Goal: Task Accomplishment & Management: Manage account settings

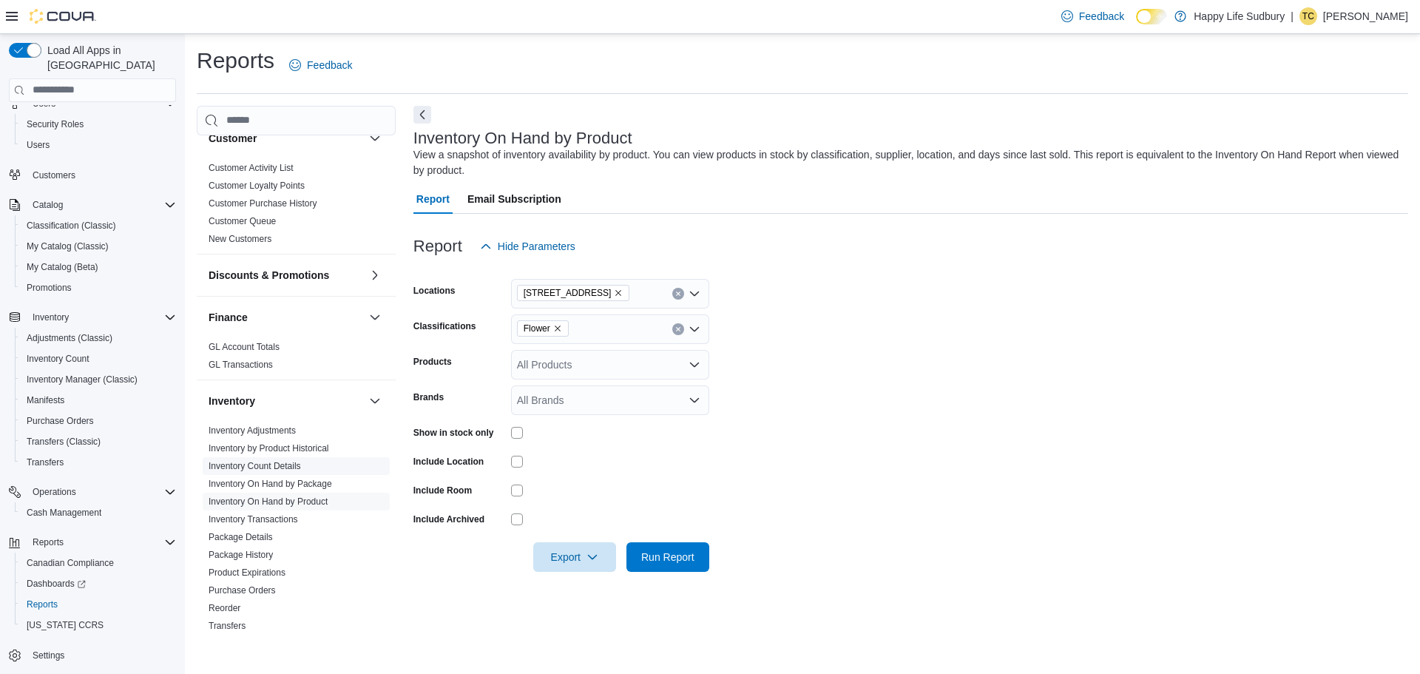
scroll to position [888, 0]
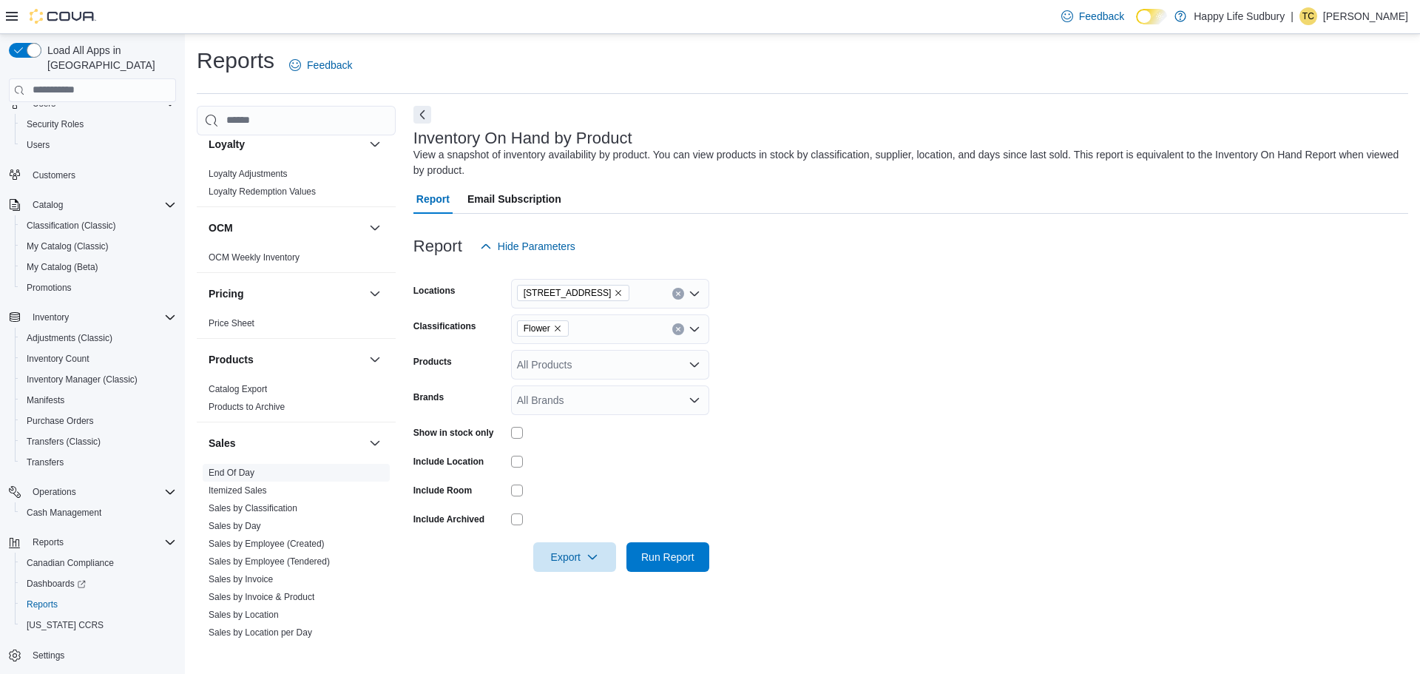
click at [253, 467] on span "End Of Day" at bounding box center [296, 473] width 187 height 18
click at [231, 468] on link "End Of Day" at bounding box center [232, 473] width 46 height 10
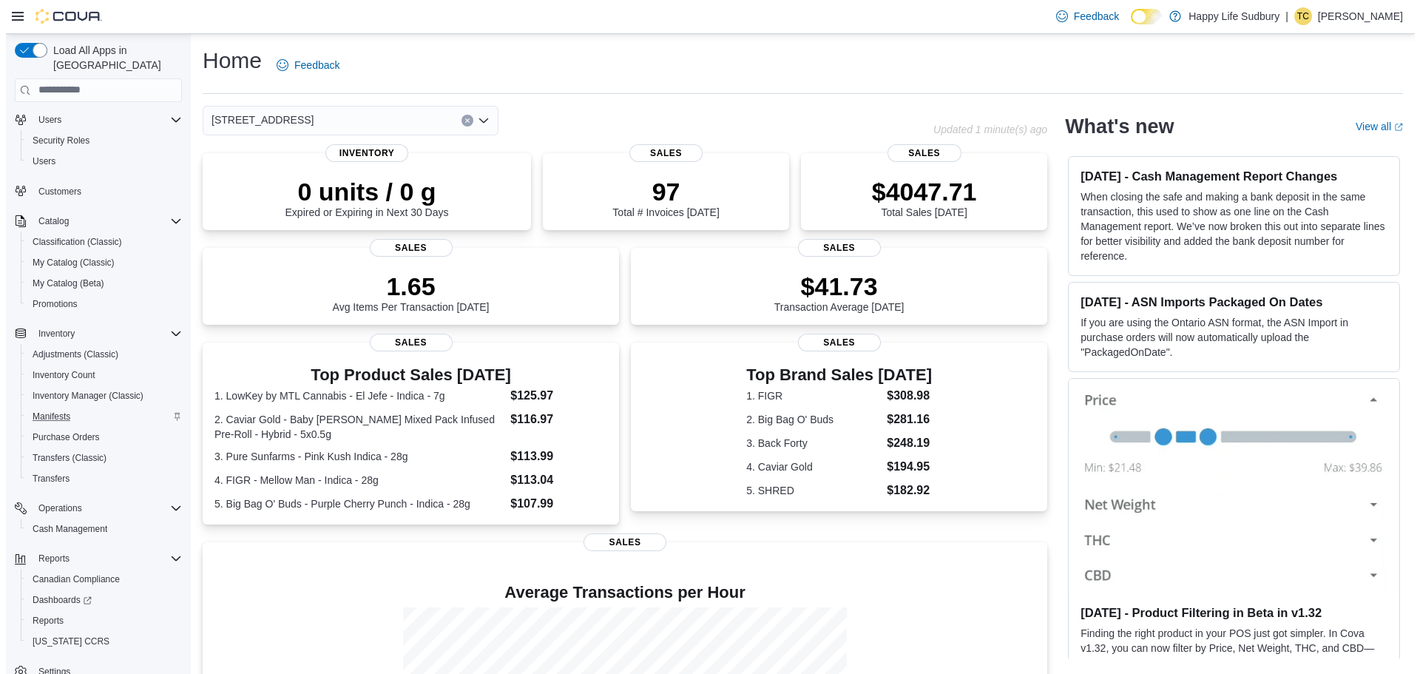
scroll to position [48, 0]
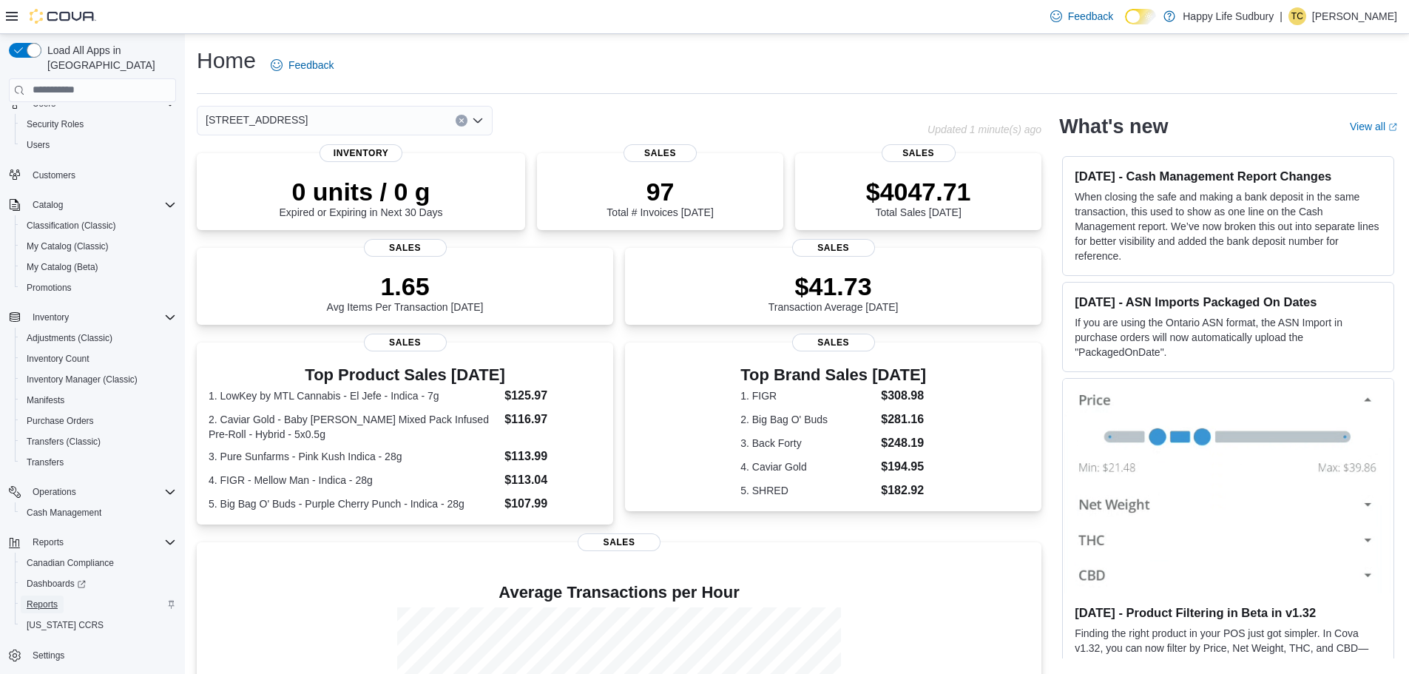
click at [46, 598] on span "Reports" at bounding box center [42, 604] width 31 height 12
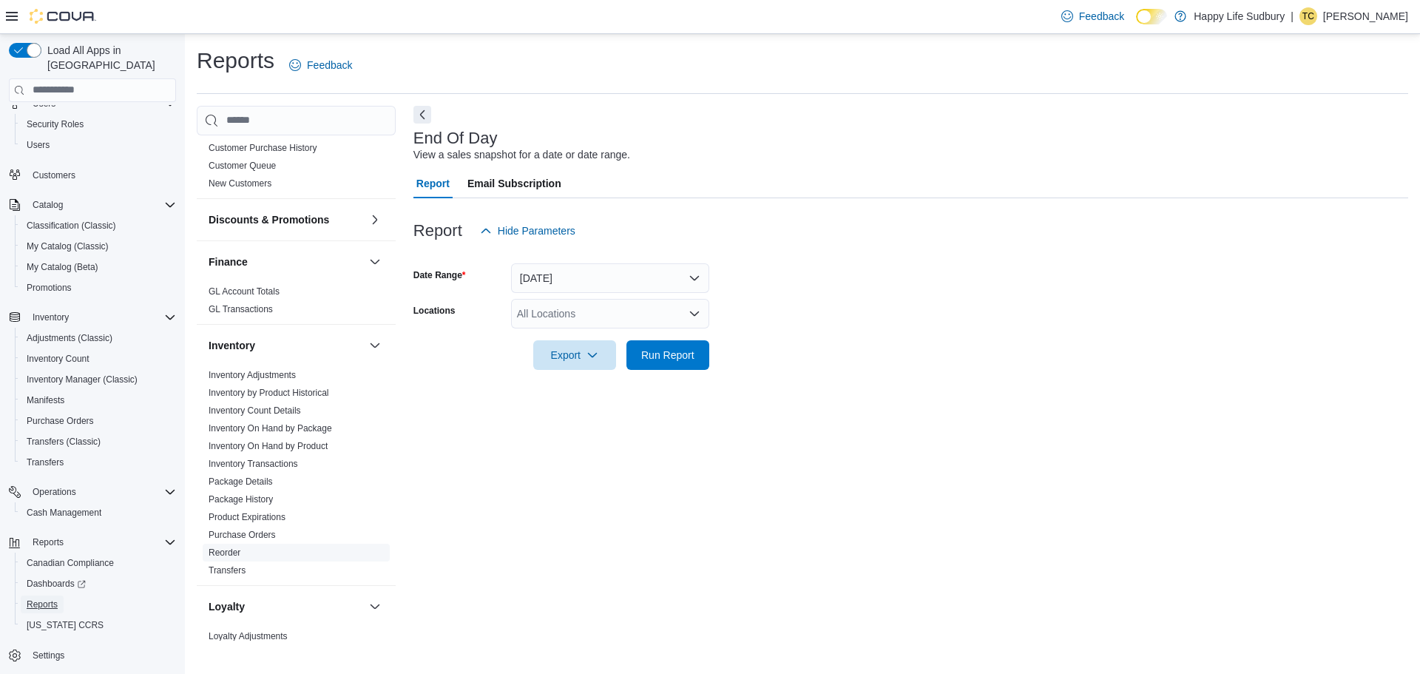
scroll to position [740, 0]
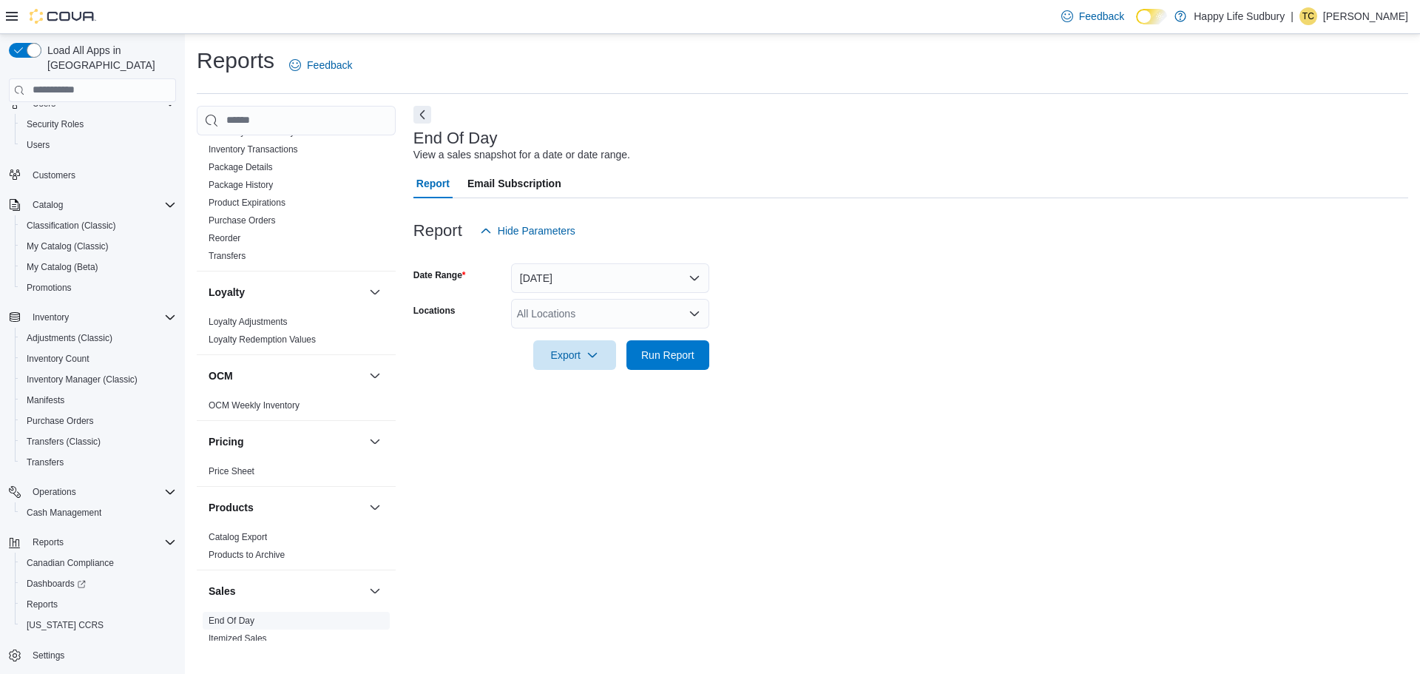
click at [256, 612] on span "End Of Day" at bounding box center [296, 621] width 187 height 18
drag, startPoint x: 237, startPoint y: 606, endPoint x: 265, endPoint y: 607, distance: 28.1
click at [239, 615] on link "End Of Day" at bounding box center [232, 620] width 46 height 10
click at [544, 320] on div "All Locations" at bounding box center [610, 314] width 198 height 30
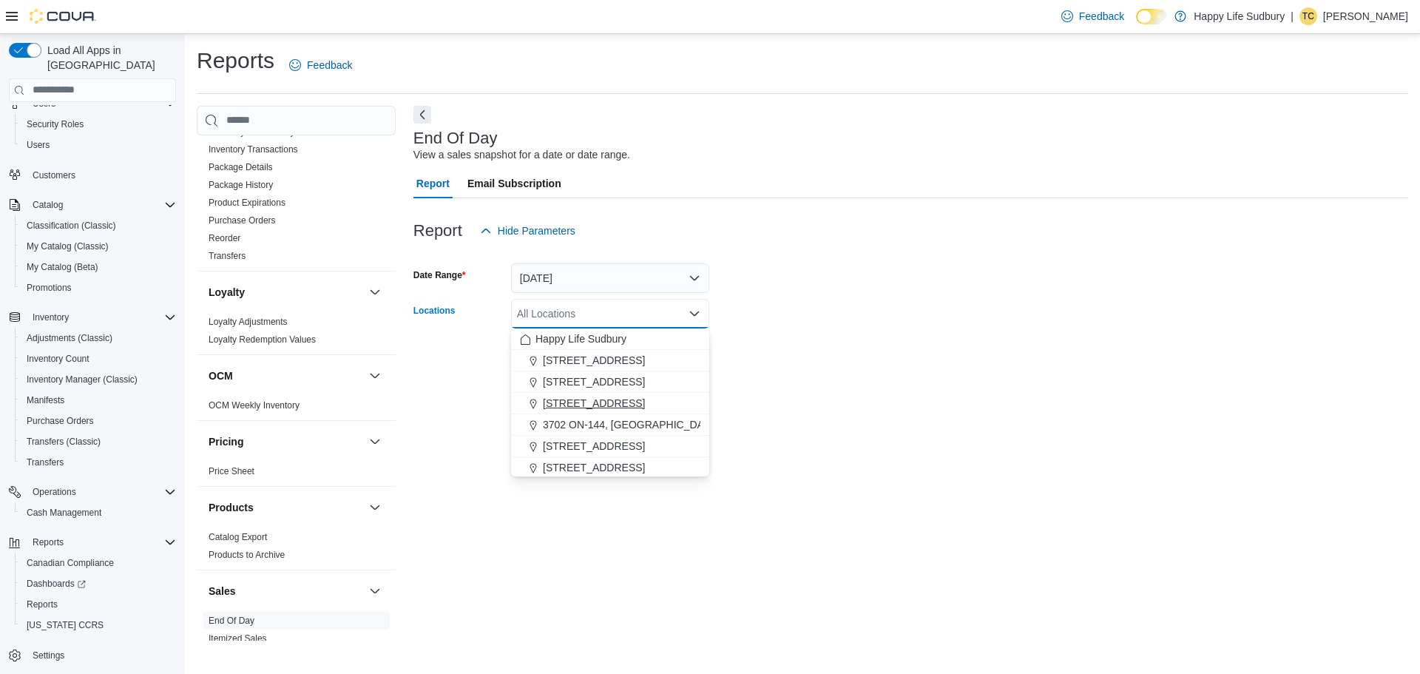
click at [575, 406] on span "[STREET_ADDRESS]" at bounding box center [594, 403] width 102 height 15
click at [814, 366] on form "Date Range [DATE] Locations [STREET_ADDRESS] Combo box. Selected. [STREET_ADDRE…" at bounding box center [911, 308] width 995 height 124
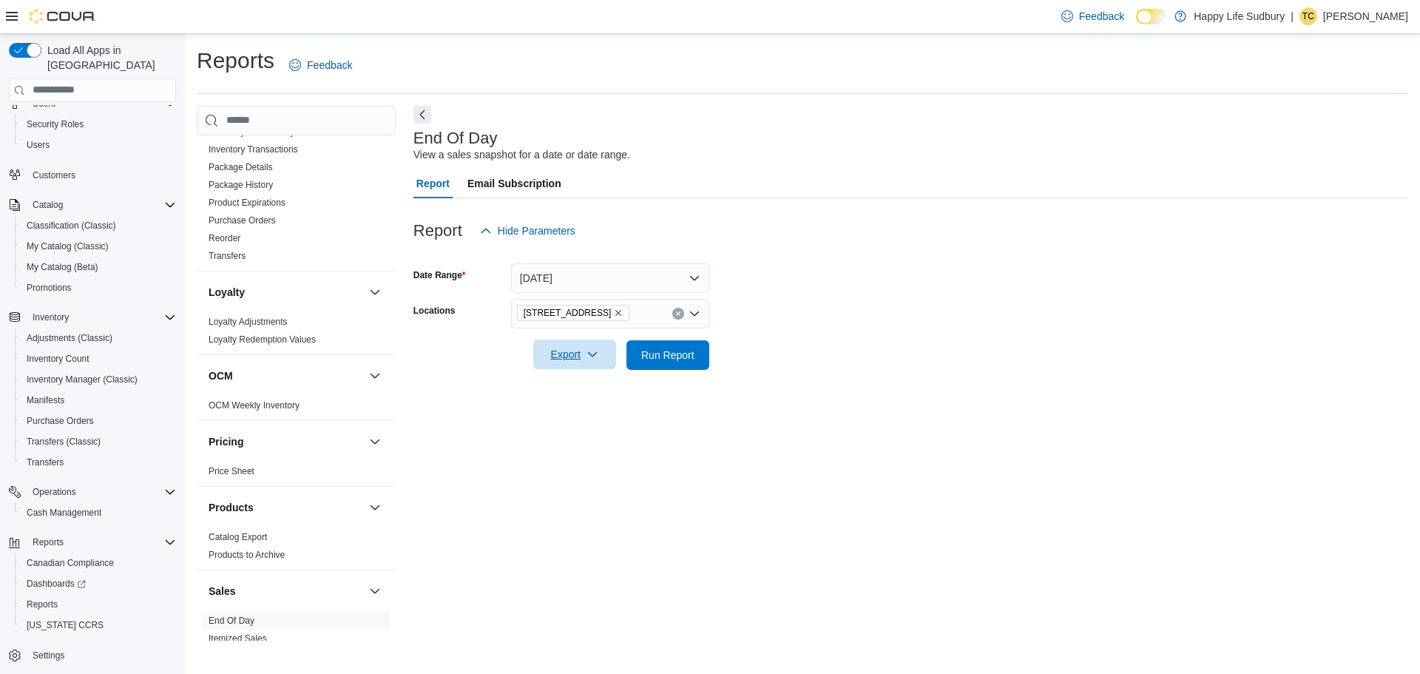
click at [573, 354] on span "Export" at bounding box center [574, 355] width 65 height 30
click at [580, 419] on span "Export to Pdf" at bounding box center [577, 414] width 67 height 12
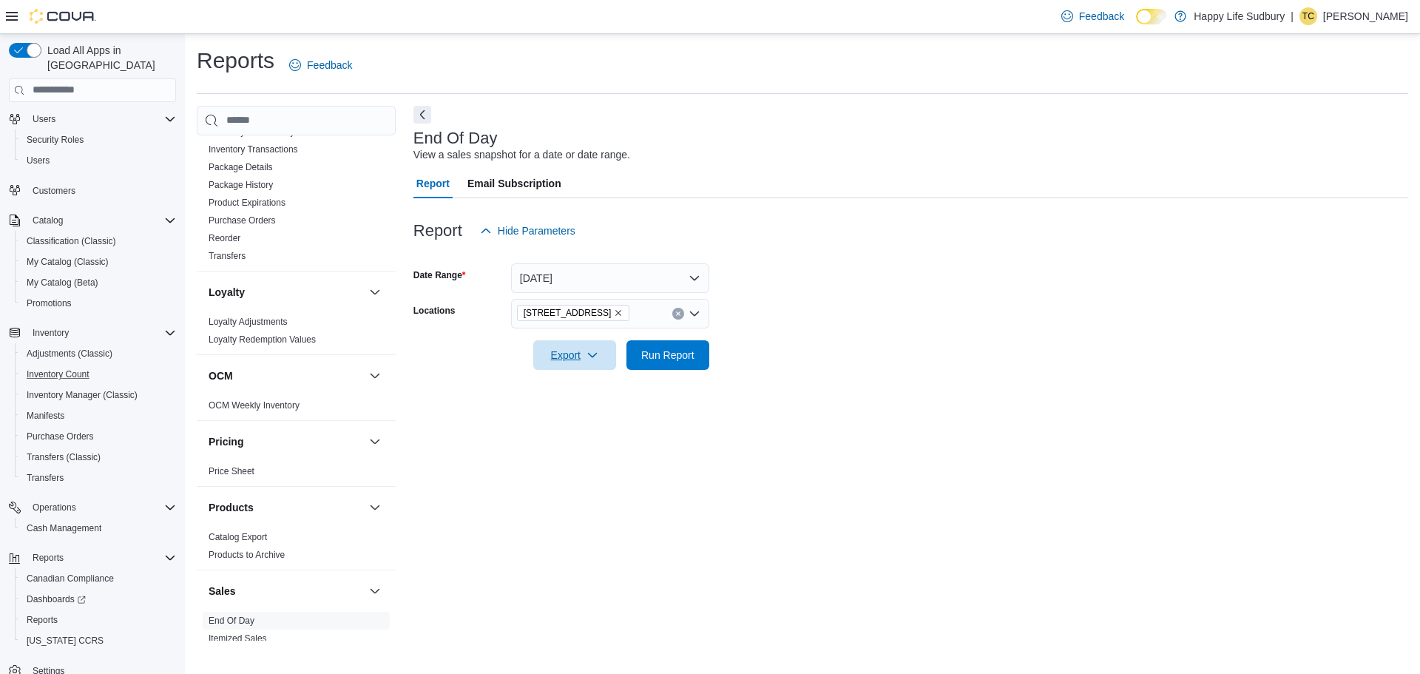
scroll to position [48, 0]
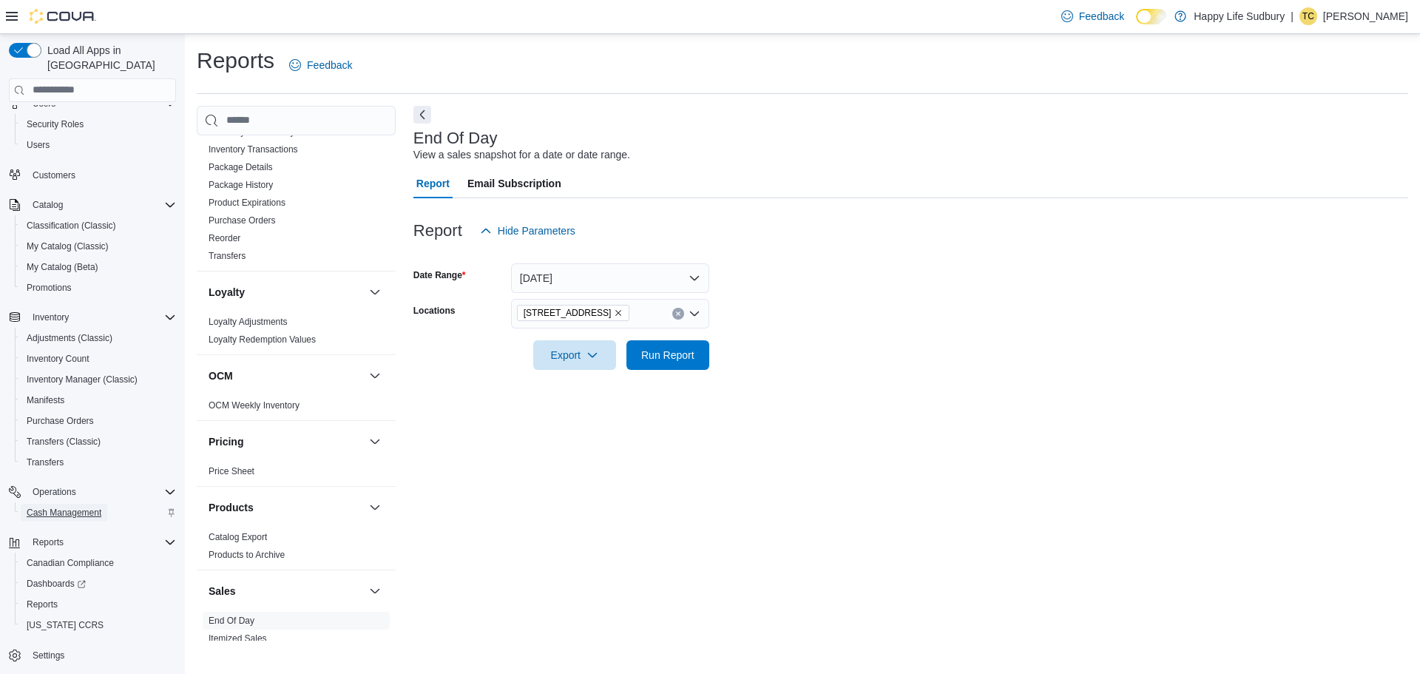
click at [82, 507] on span "Cash Management" at bounding box center [64, 513] width 75 height 12
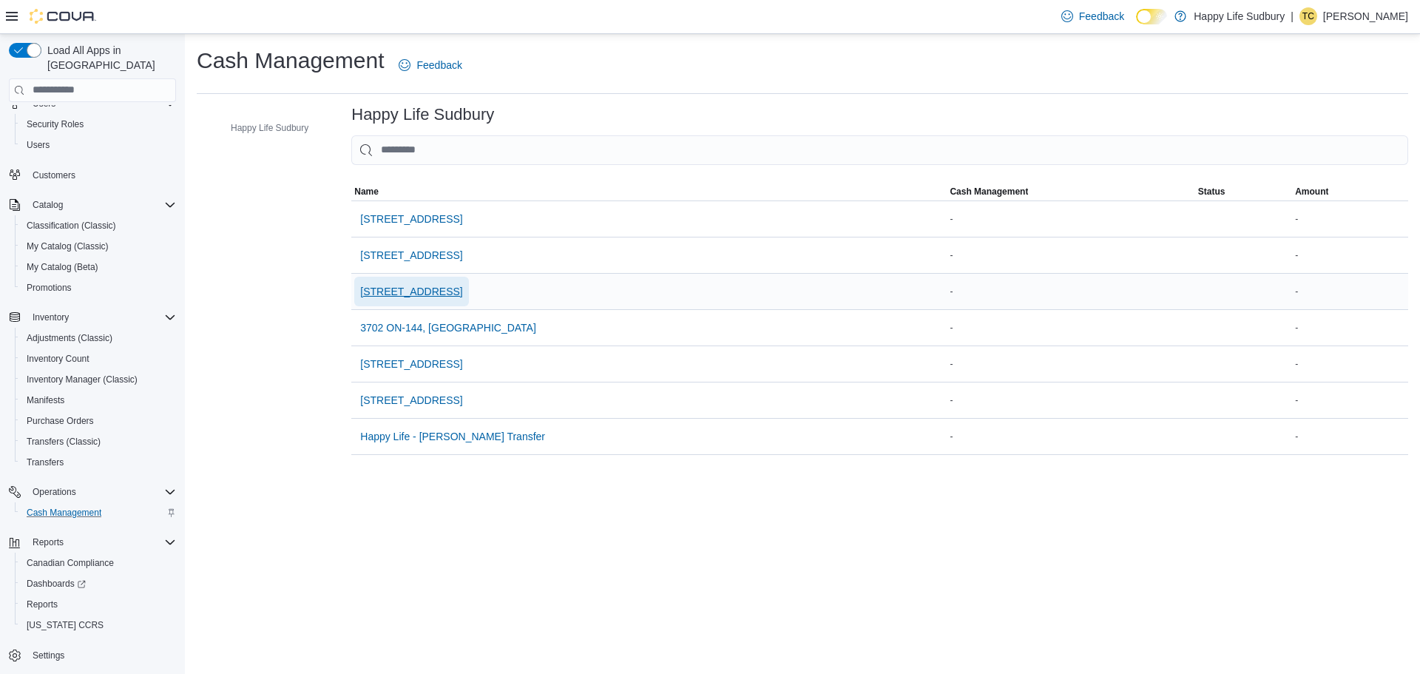
click at [462, 294] on span "[STREET_ADDRESS]" at bounding box center [411, 291] width 102 height 15
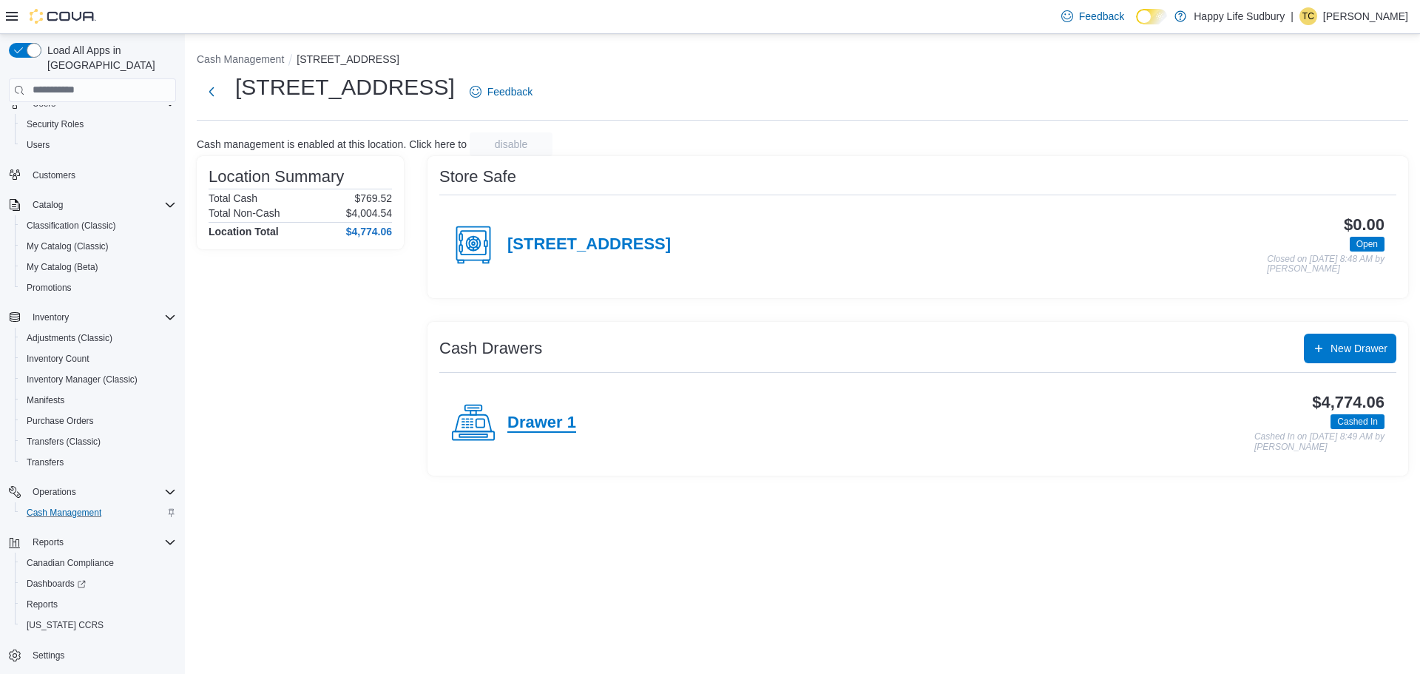
click at [541, 420] on h4 "Drawer 1" at bounding box center [541, 423] width 69 height 19
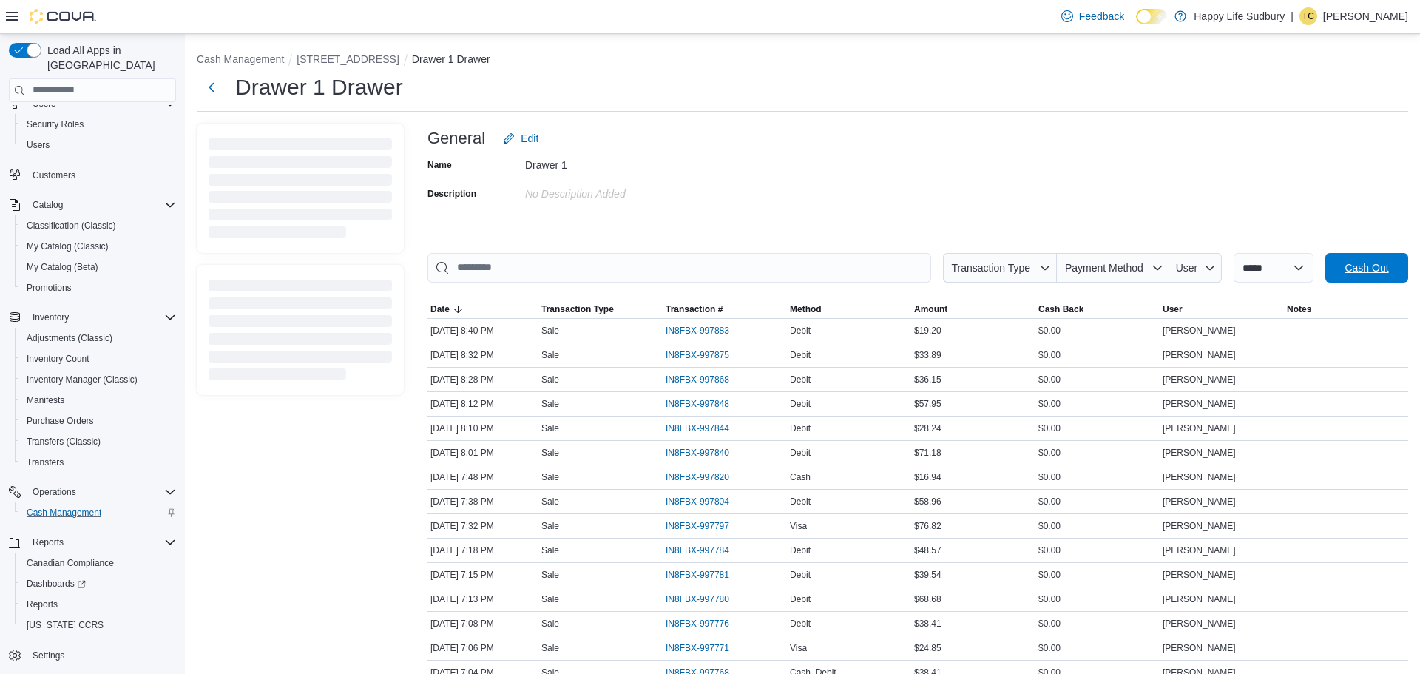
click at [1370, 269] on span "Cash Out" at bounding box center [1367, 267] width 44 height 15
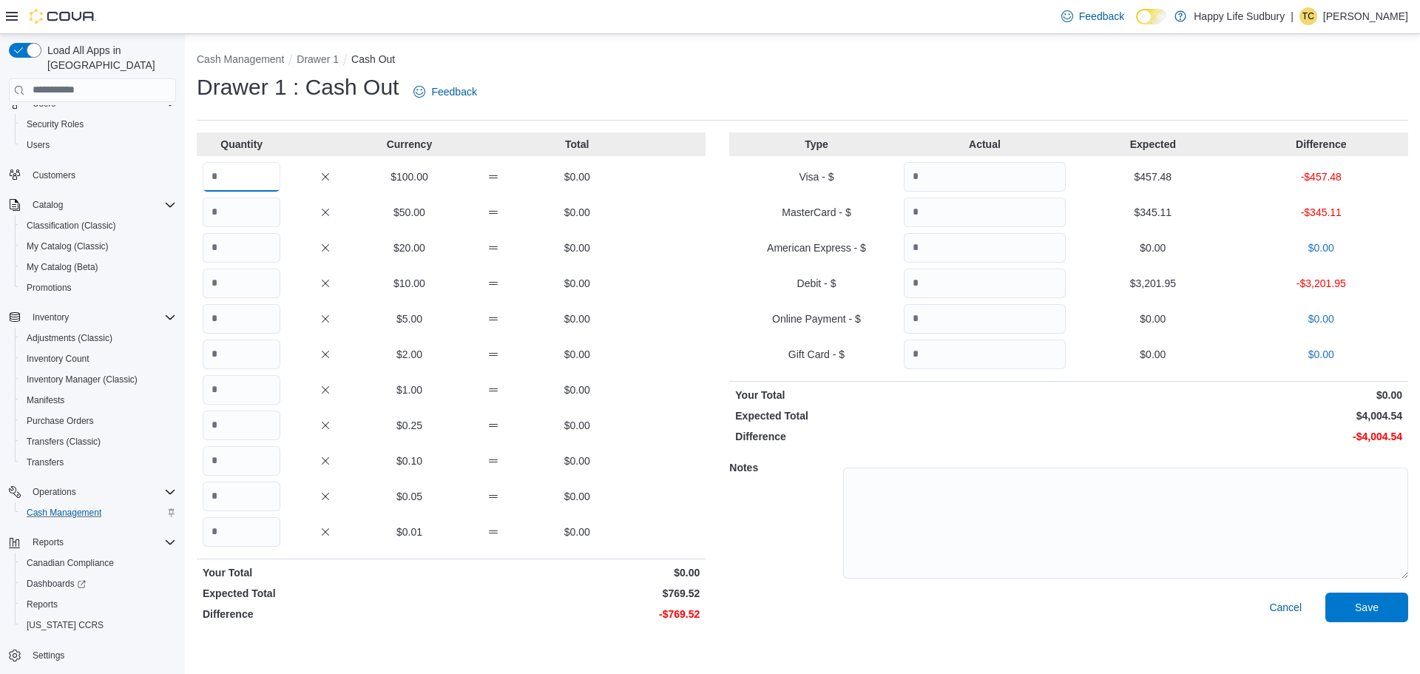
click at [252, 175] on input "Quantity" at bounding box center [242, 177] width 78 height 30
click at [1385, 600] on span "Save" at bounding box center [1366, 607] width 65 height 30
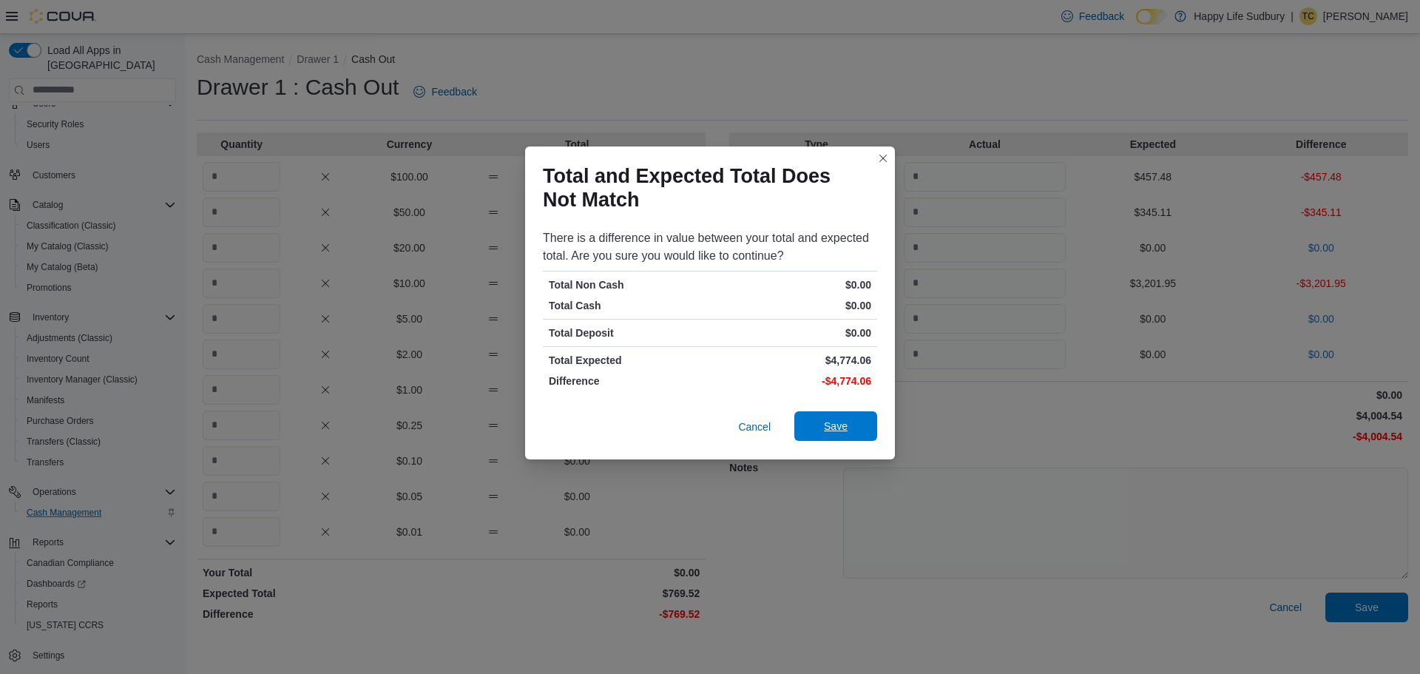
click at [822, 425] on span "Save" at bounding box center [835, 426] width 65 height 30
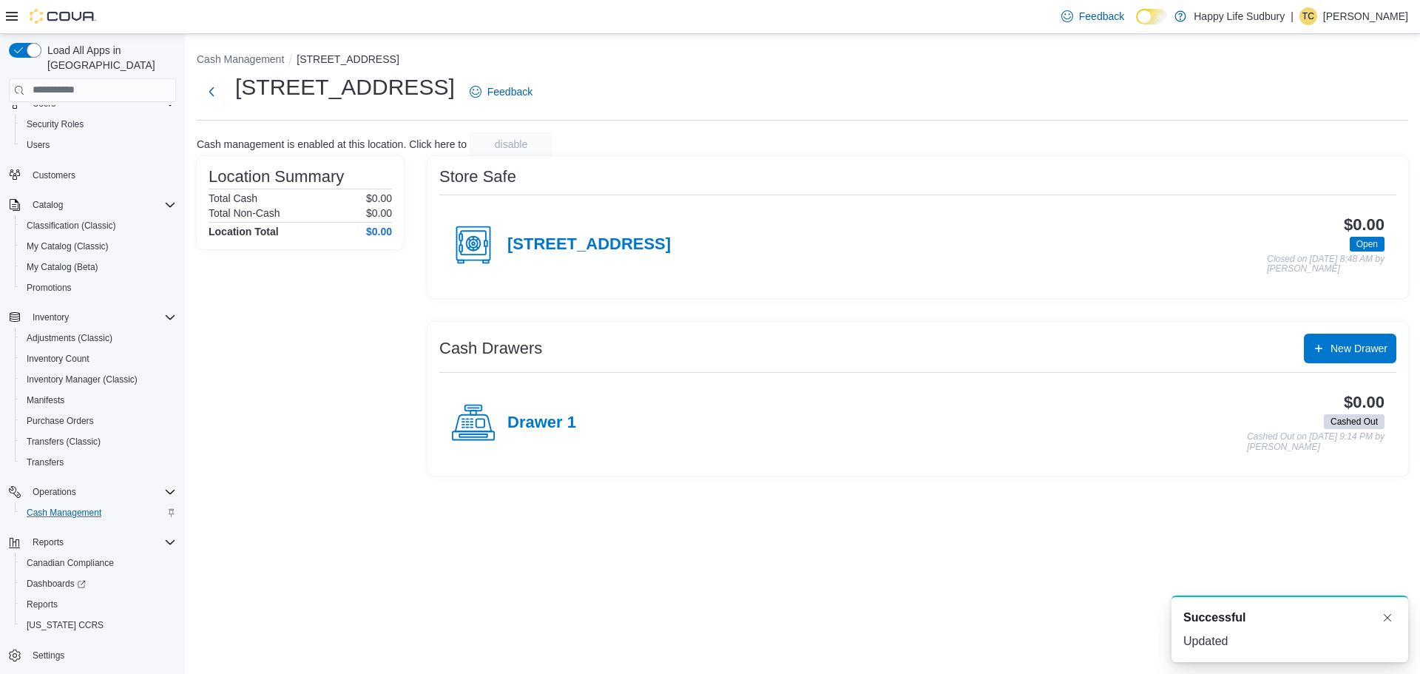
click at [517, 232] on div "[STREET_ADDRESS]" at bounding box center [561, 245] width 220 height 44
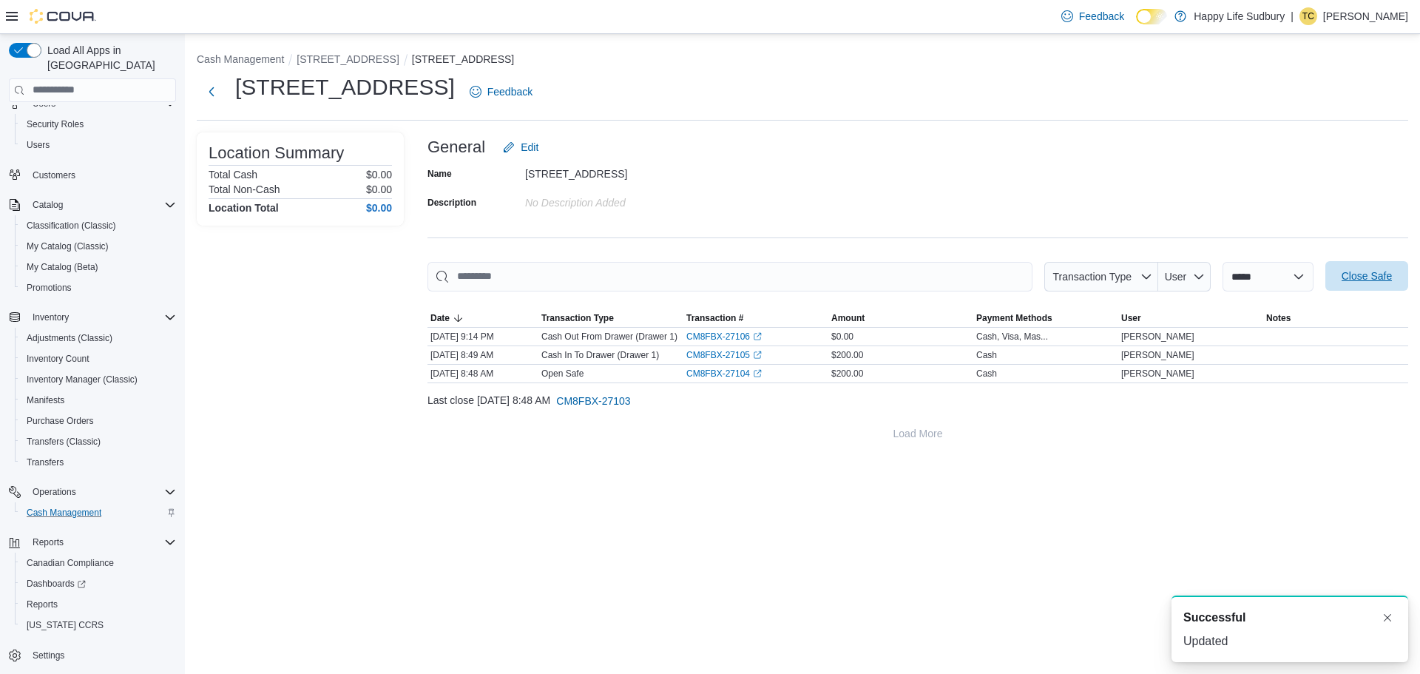
click at [1369, 282] on span "Close Safe" at bounding box center [1367, 276] width 50 height 15
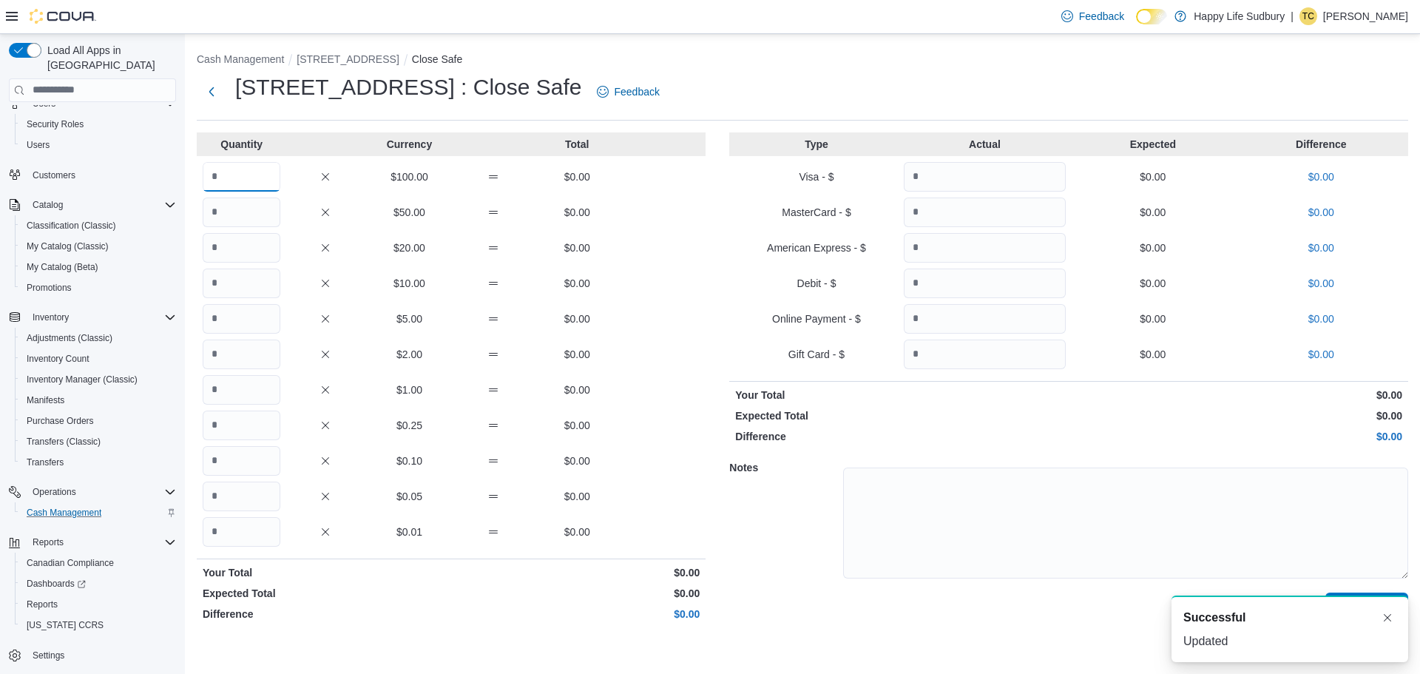
click at [257, 182] on input "Quantity" at bounding box center [242, 177] width 78 height 30
type input "*"
click at [1390, 615] on button "Dismiss toast" at bounding box center [1388, 617] width 18 height 18
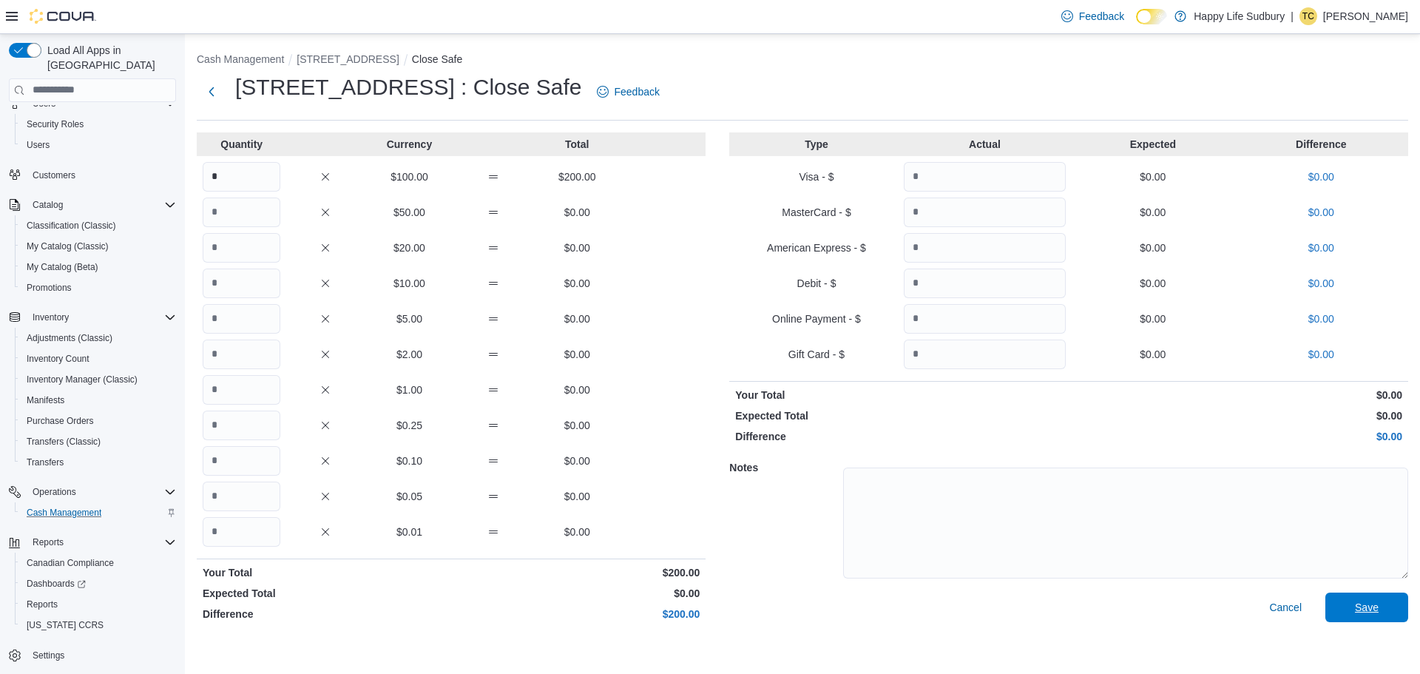
click at [1384, 610] on span "Save" at bounding box center [1366, 608] width 65 height 30
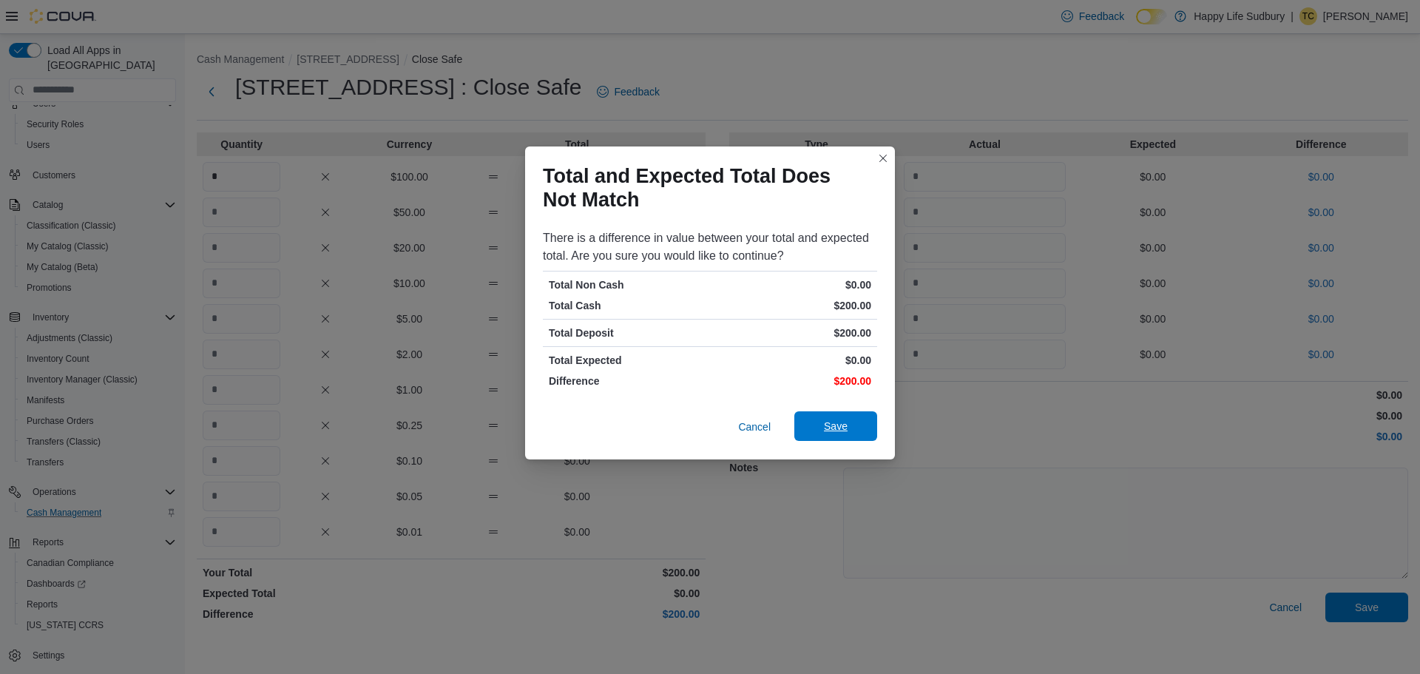
click at [848, 428] on span "Save" at bounding box center [835, 426] width 65 height 30
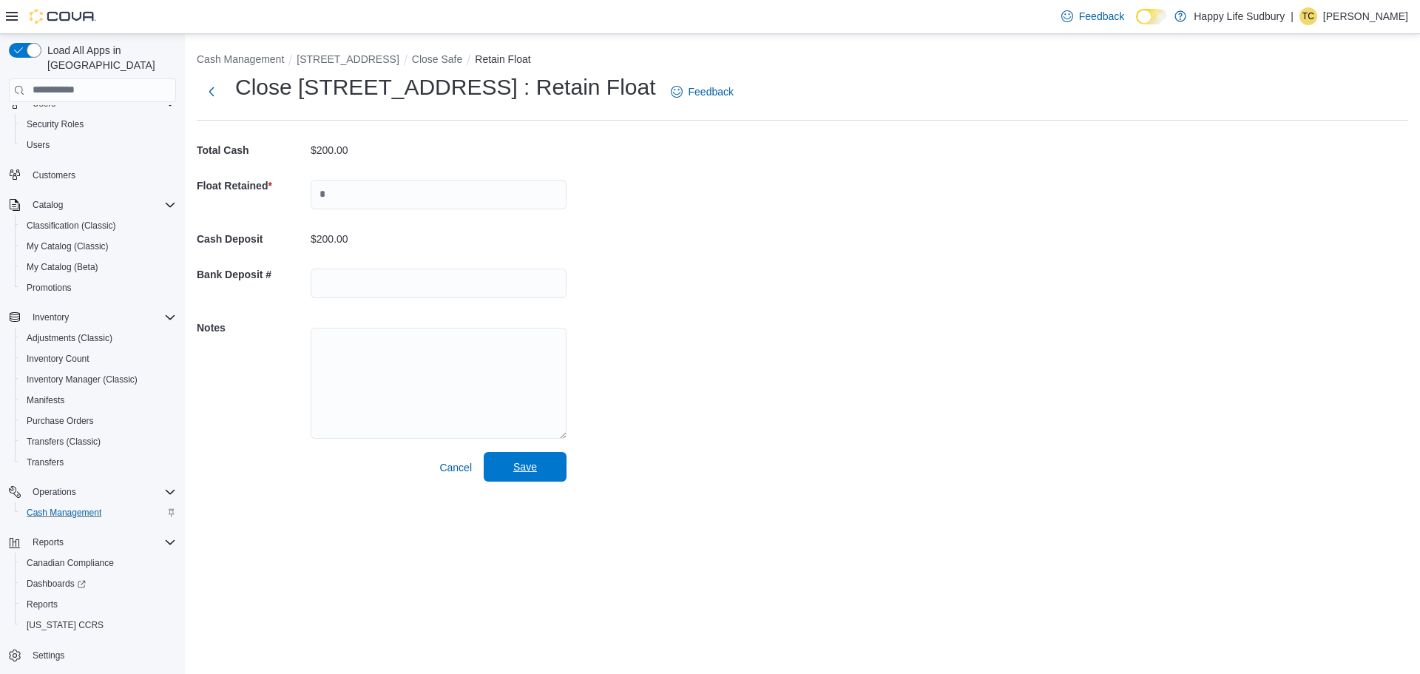
click at [522, 459] on span "Save" at bounding box center [525, 467] width 65 height 30
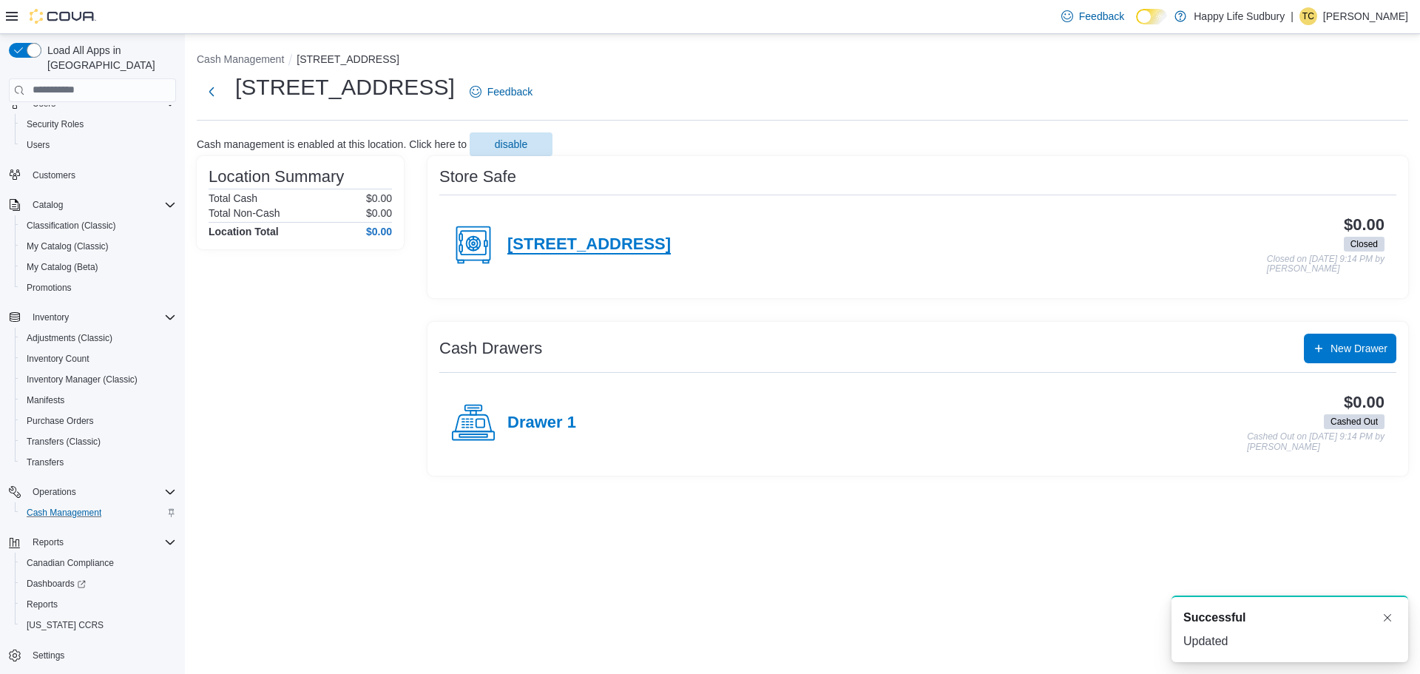
click at [595, 237] on h4 "[STREET_ADDRESS]" at bounding box center [588, 244] width 163 height 19
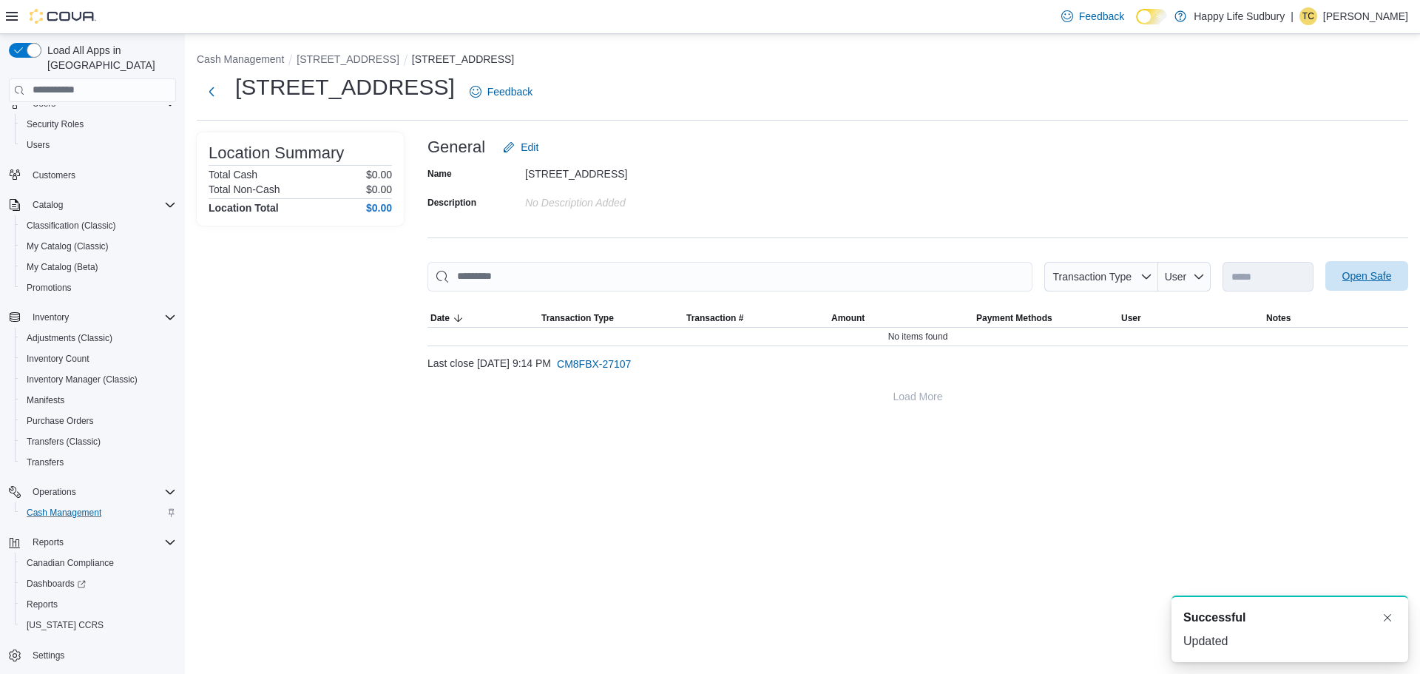
click at [1366, 280] on span "Open Safe" at bounding box center [1368, 276] width 50 height 15
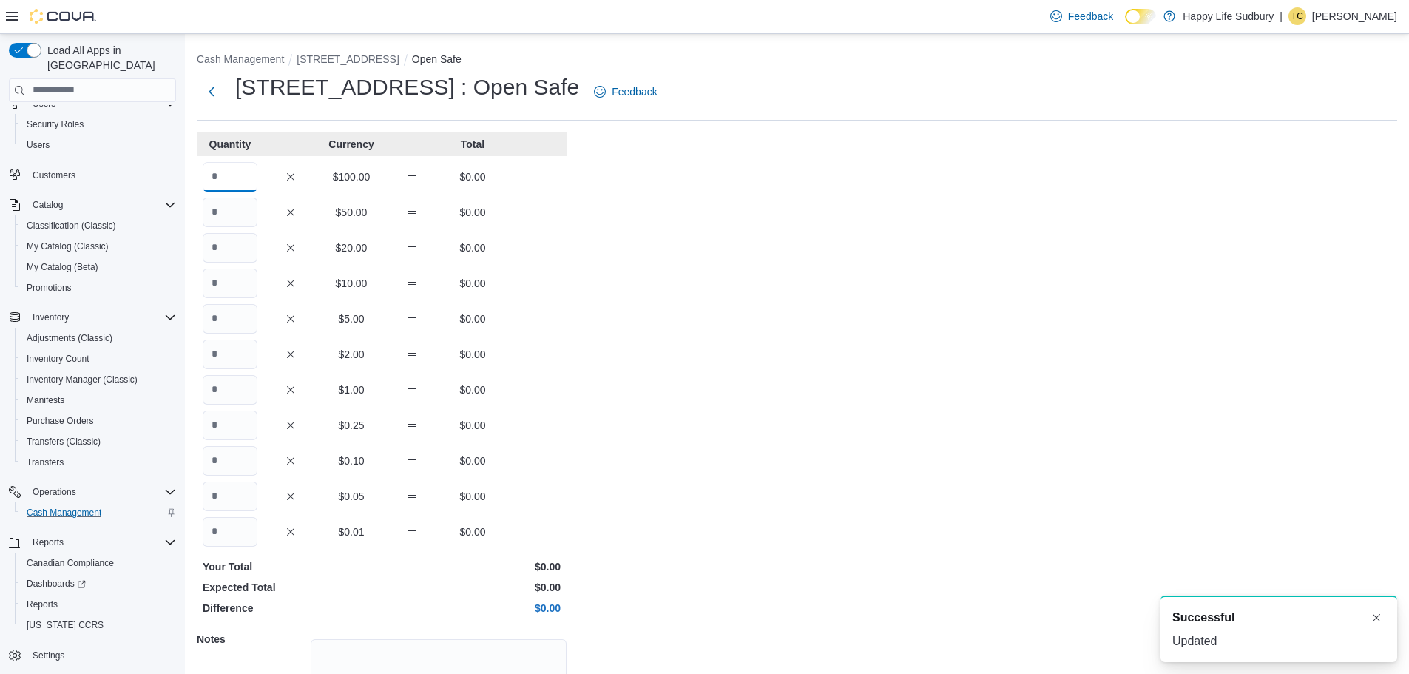
click at [220, 178] on input "Quantity" at bounding box center [230, 177] width 55 height 30
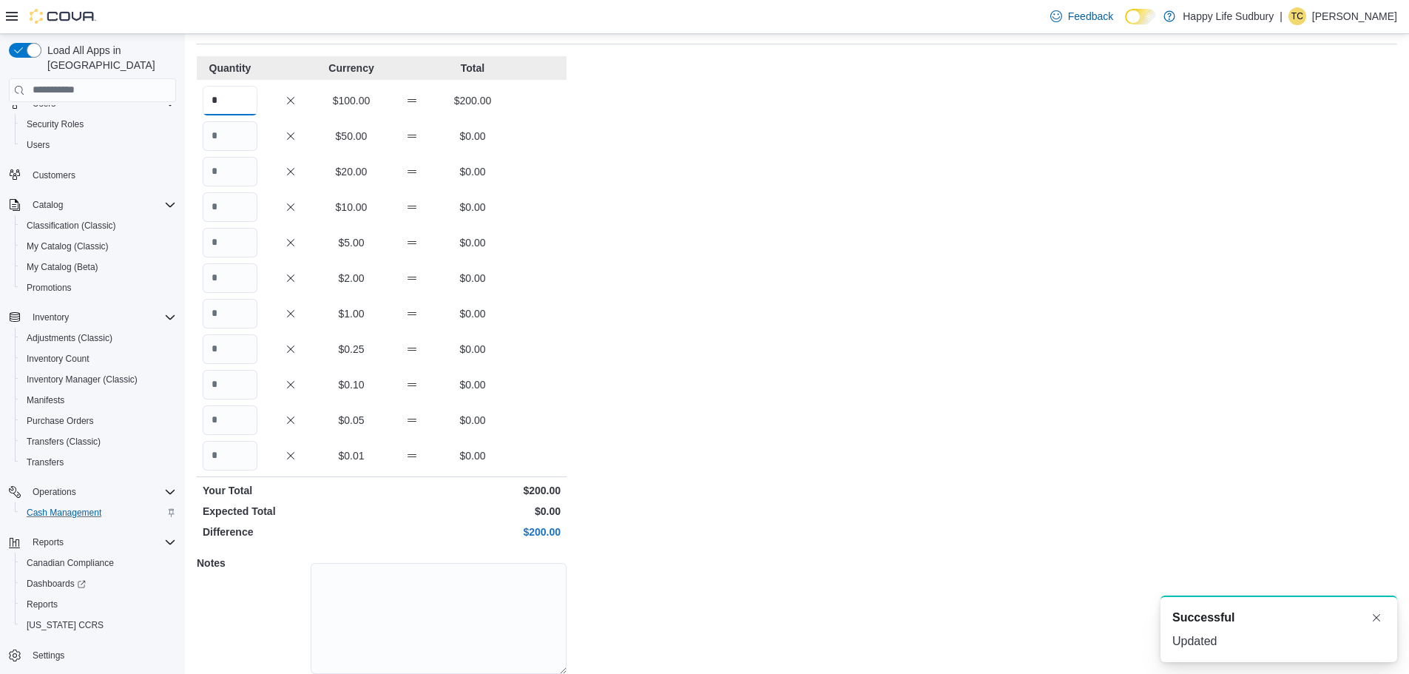
scroll to position [132, 0]
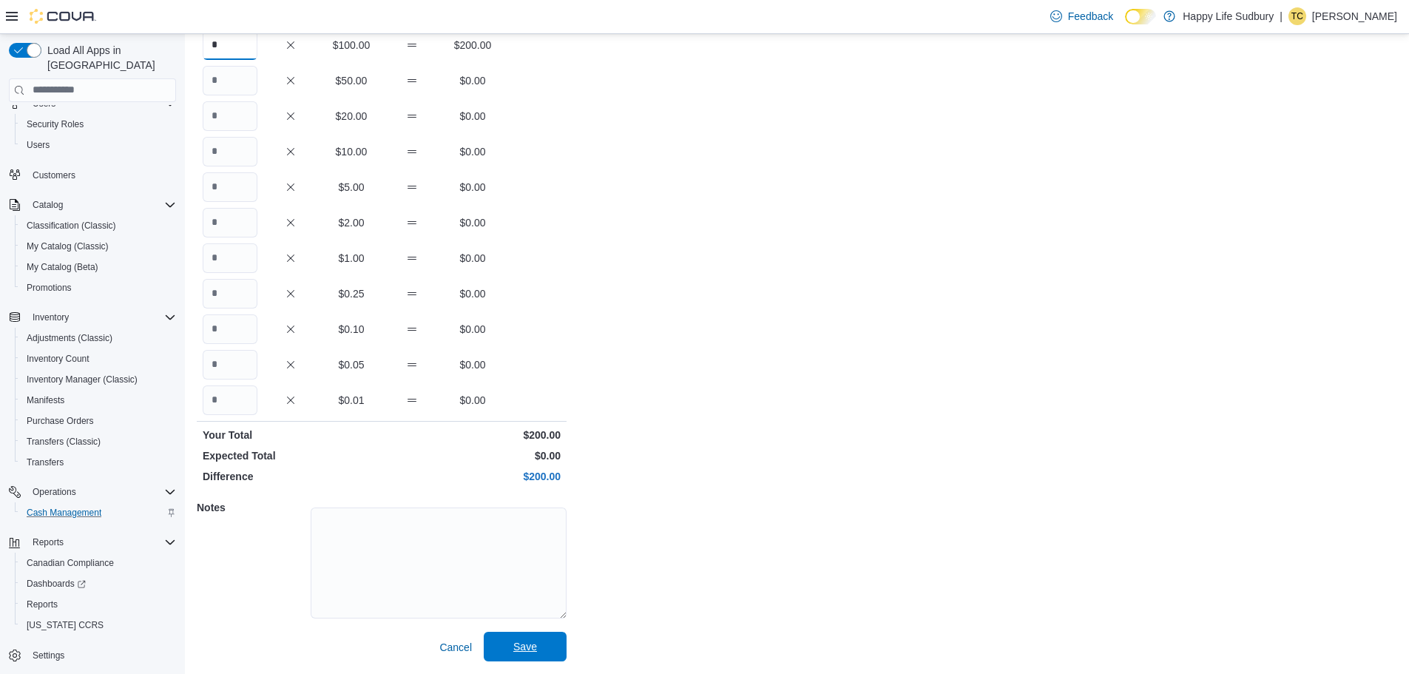
type input "*"
click at [533, 649] on span "Save" at bounding box center [525, 646] width 24 height 15
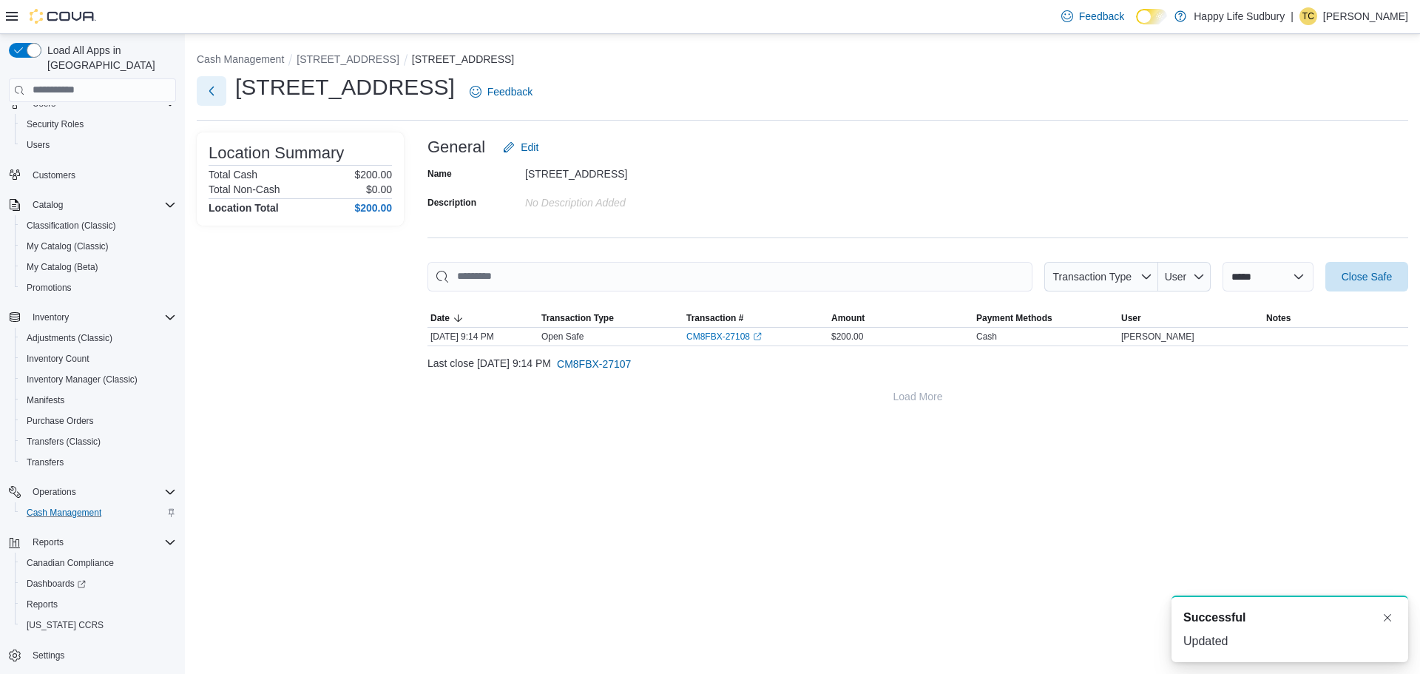
click at [206, 83] on button "Next" at bounding box center [212, 91] width 30 height 30
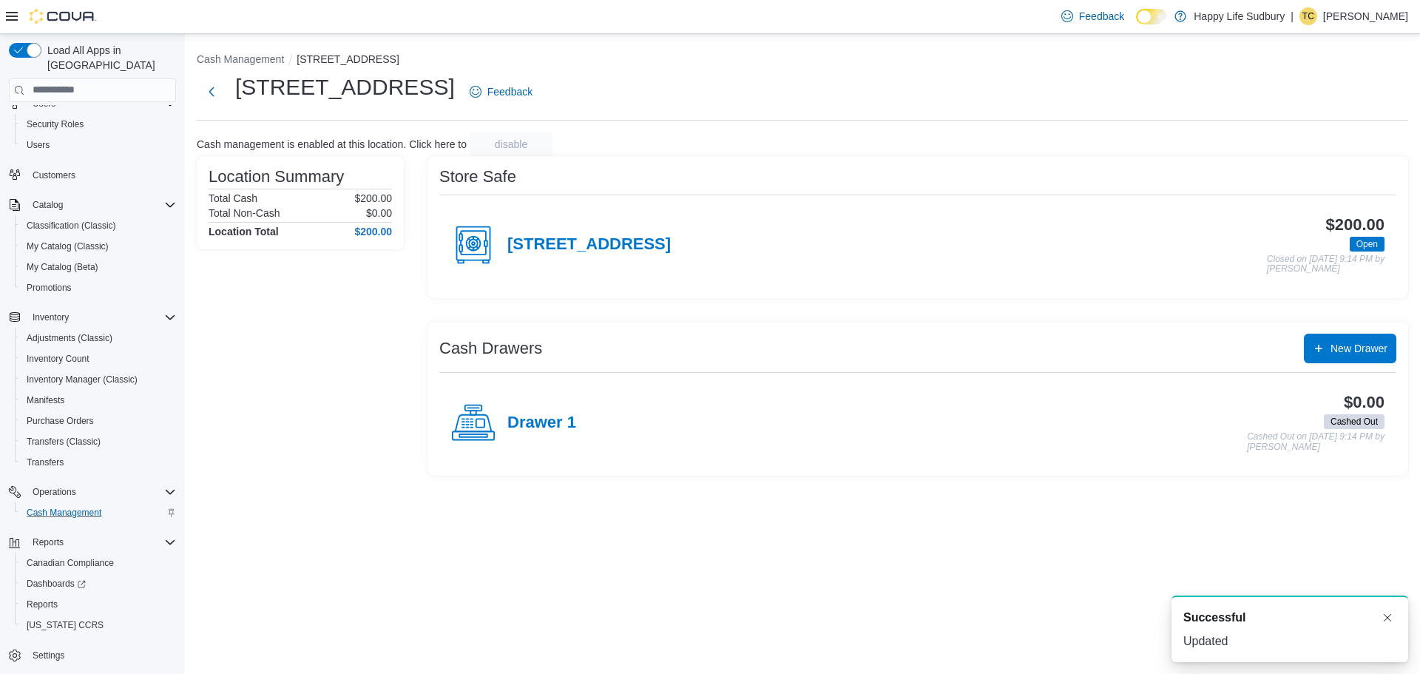
click at [522, 402] on div "Drawer 1" at bounding box center [513, 423] width 125 height 44
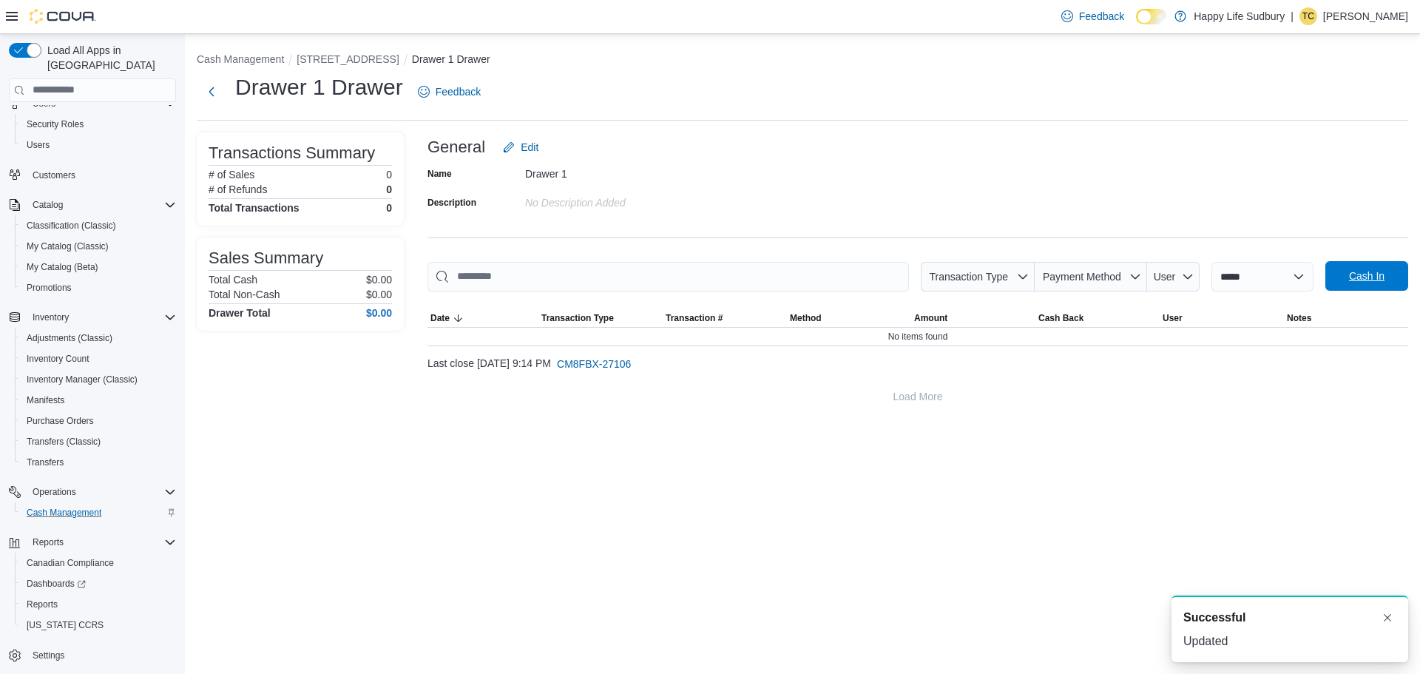
click at [1369, 275] on span "Cash In" at bounding box center [1367, 276] width 36 height 15
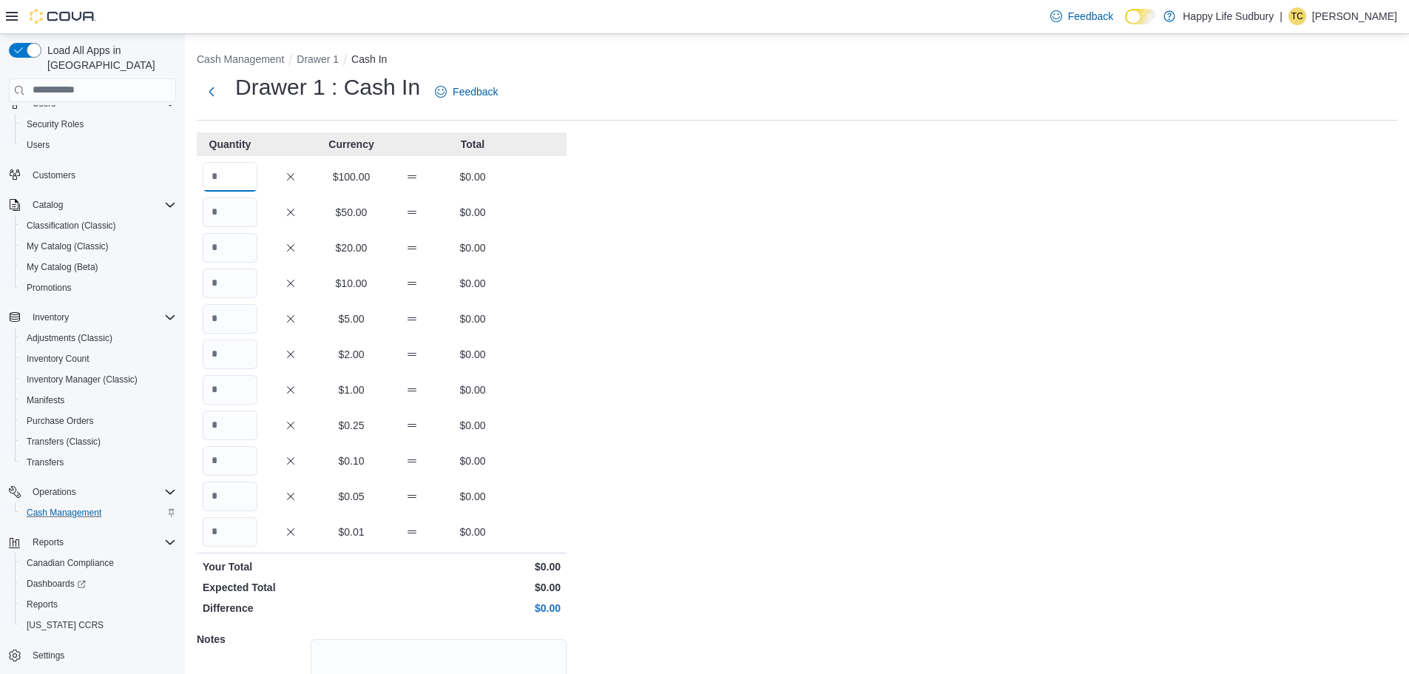
click at [229, 178] on input "Quantity" at bounding box center [230, 177] width 55 height 30
type input "*"
